Goal: Task Accomplishment & Management: Complete application form

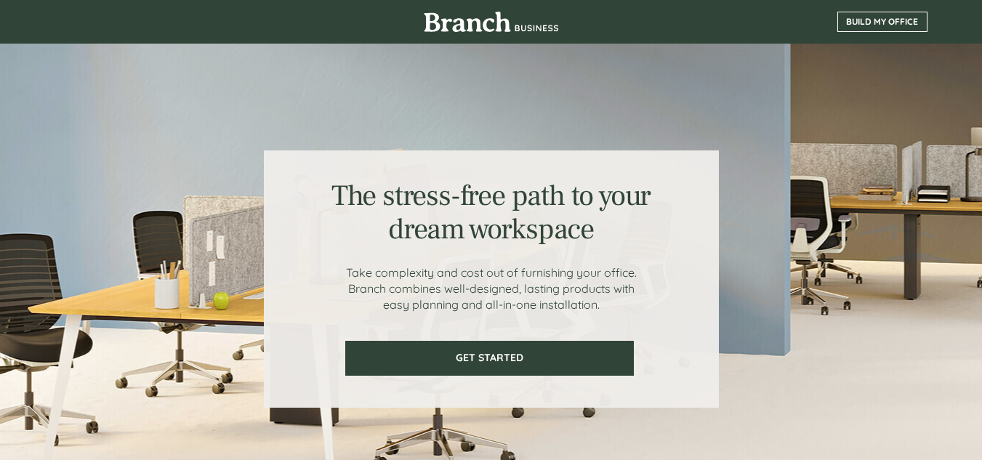
click at [884, 17] on span "BUILD MY OFFICE" at bounding box center [882, 22] width 89 height 10
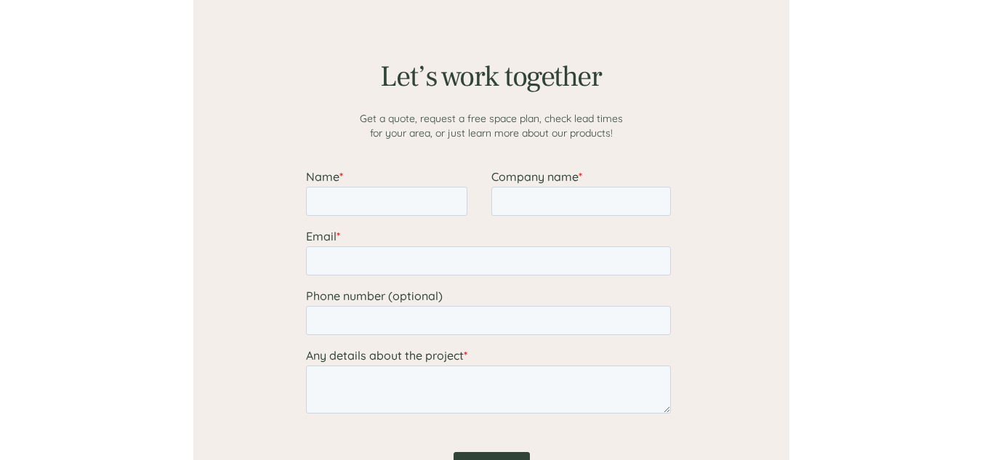
scroll to position [1273, 0]
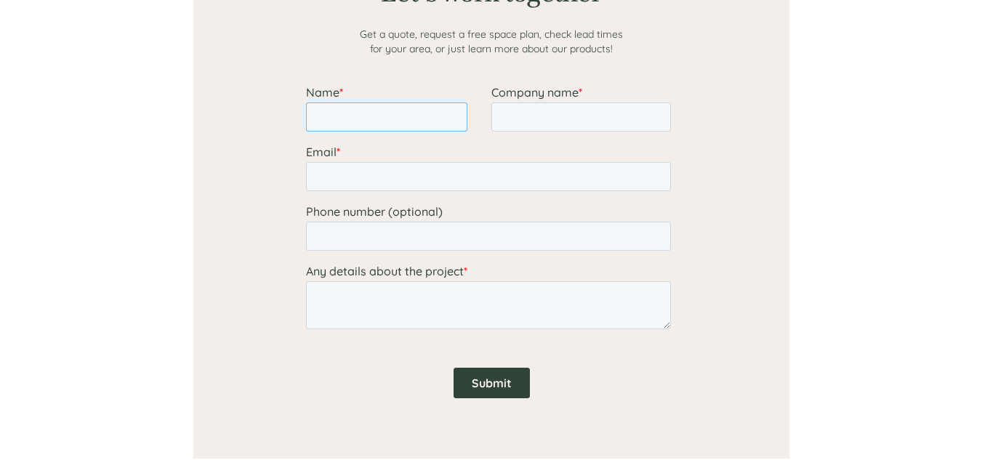
click at [340, 112] on input "Name *" at bounding box center [385, 116] width 161 height 29
type input "Shabnum"
click at [538, 115] on input "Company name *" at bounding box center [579, 116] width 179 height 29
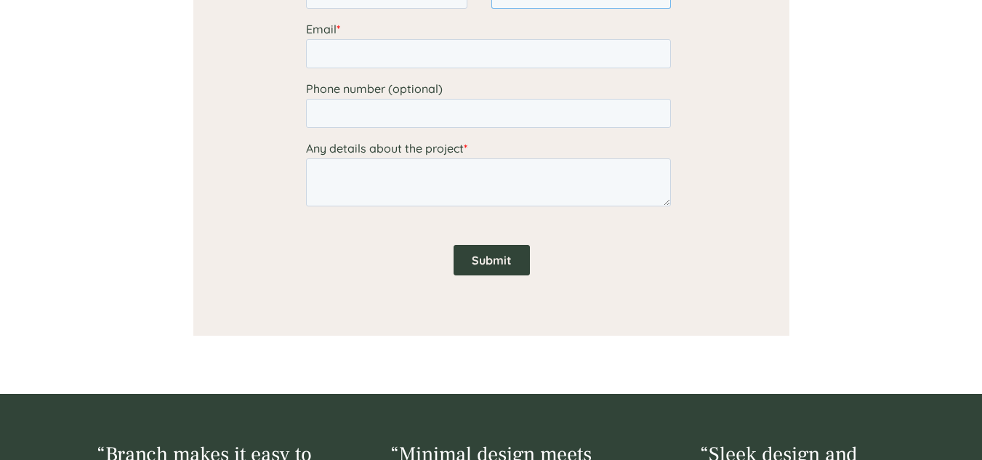
scroll to position [1251, 0]
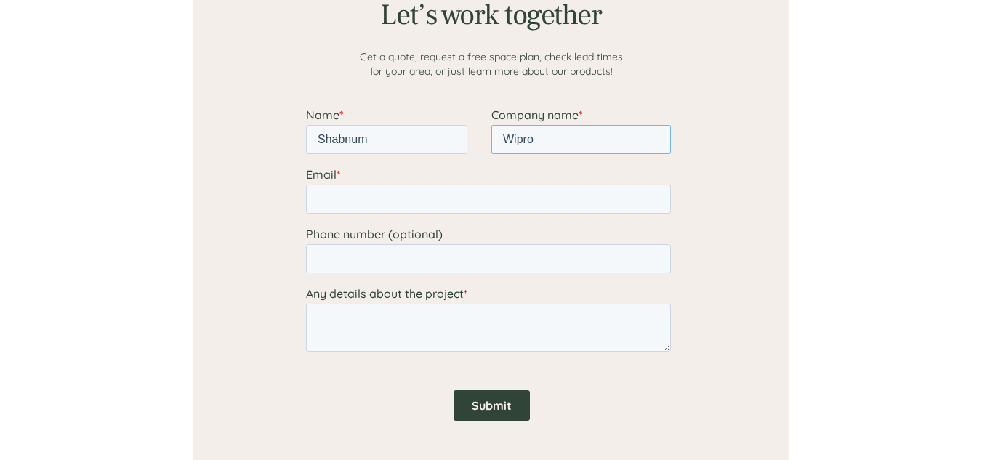
type input "Wipro"
click at [393, 193] on input "Email *" at bounding box center [487, 199] width 365 height 29
type input "[EMAIL_ADDRESS][DOMAIN_NAME]"
click at [388, 267] on input "Phone number (optional)" at bounding box center [487, 258] width 365 height 29
click at [378, 339] on textarea "Any details about the project *" at bounding box center [487, 328] width 365 height 48
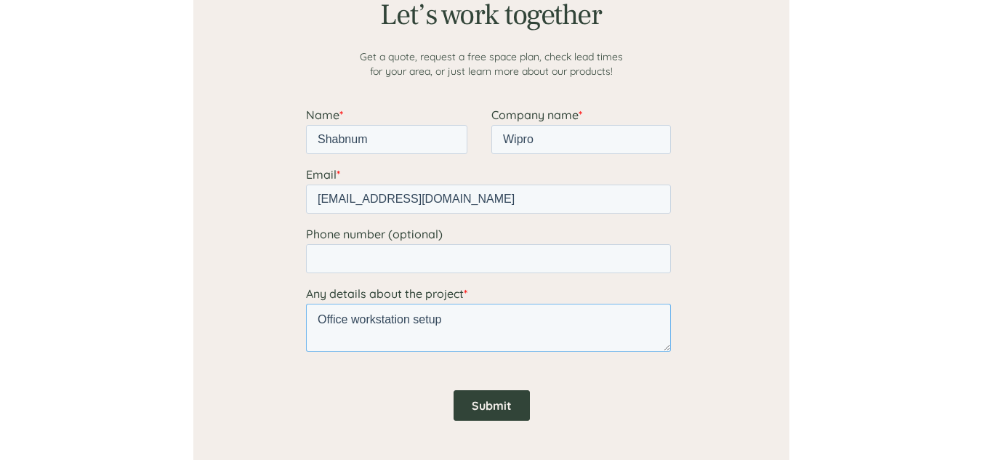
type textarea "Office workstation setup"
click at [488, 408] on input "Submit" at bounding box center [491, 405] width 76 height 31
